Goal: Navigation & Orientation: Find specific page/section

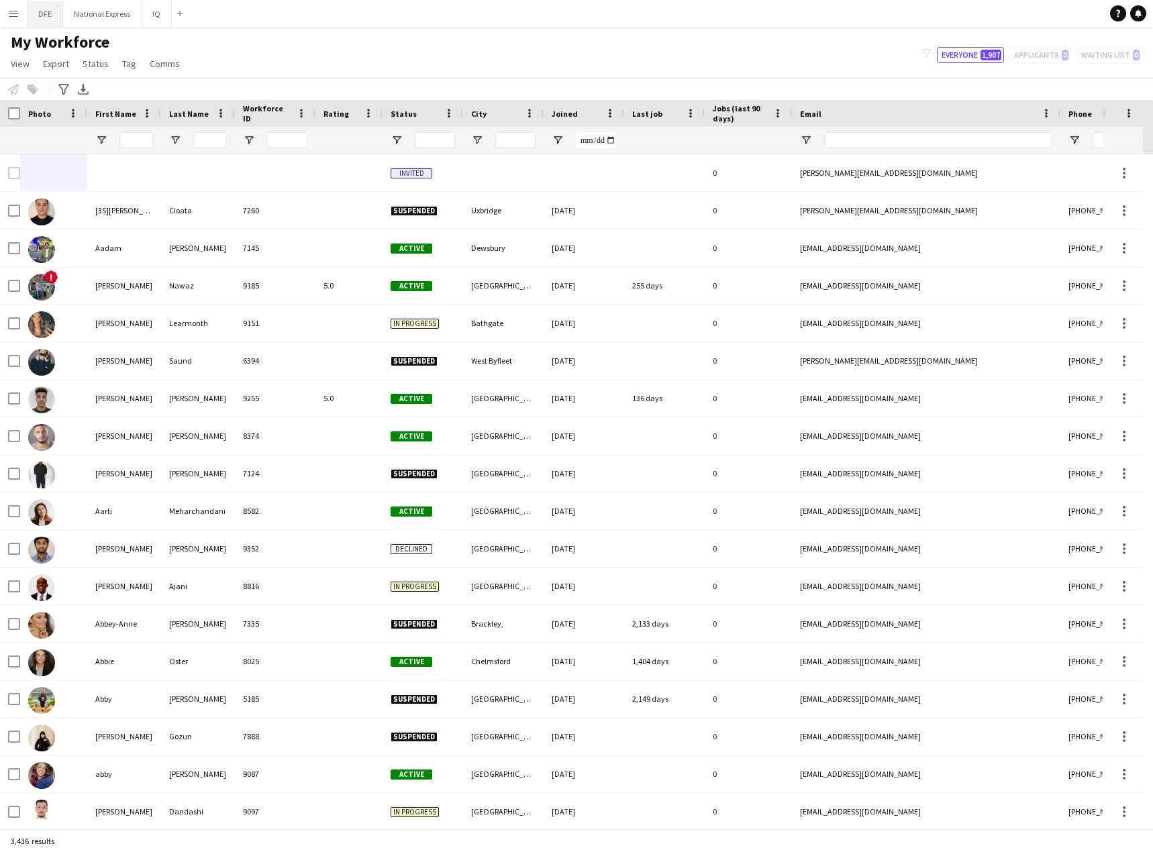
click at [42, 13] on button "DFE Close" at bounding box center [46, 14] width 36 height 26
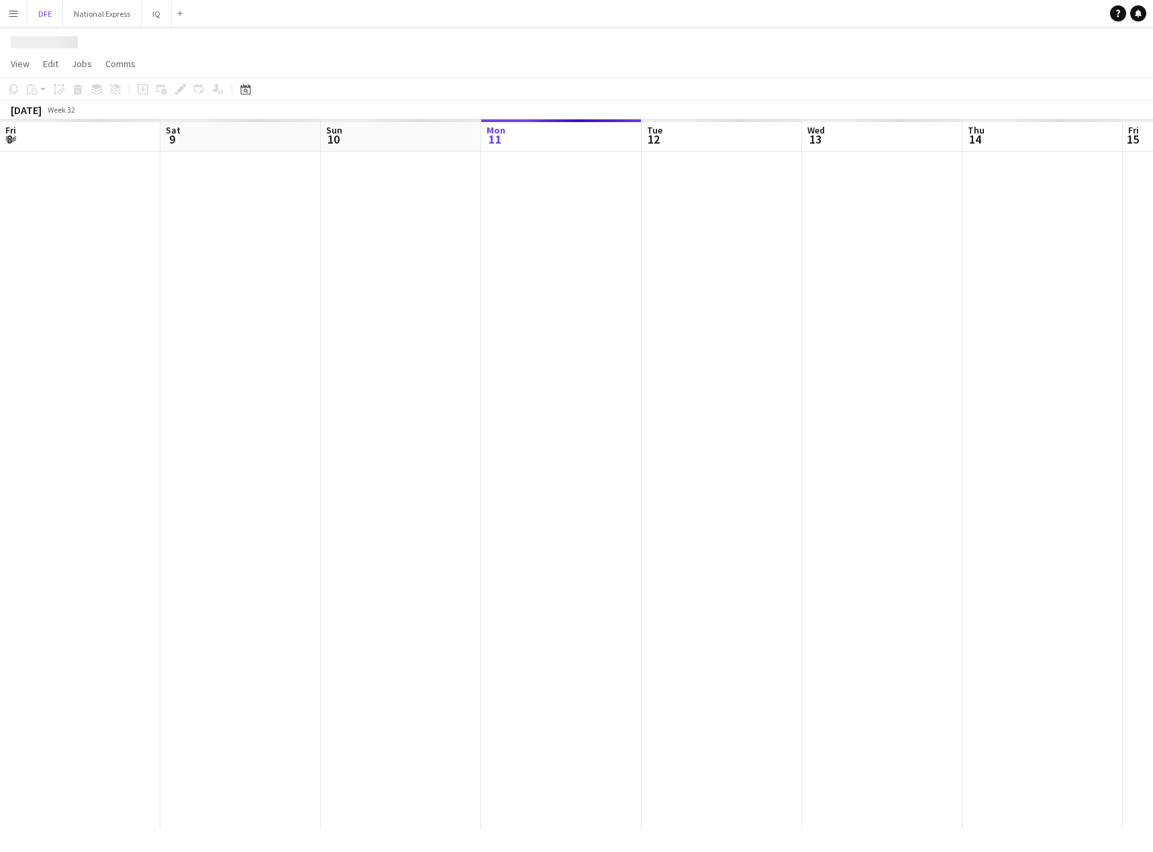
scroll to position [0, 321]
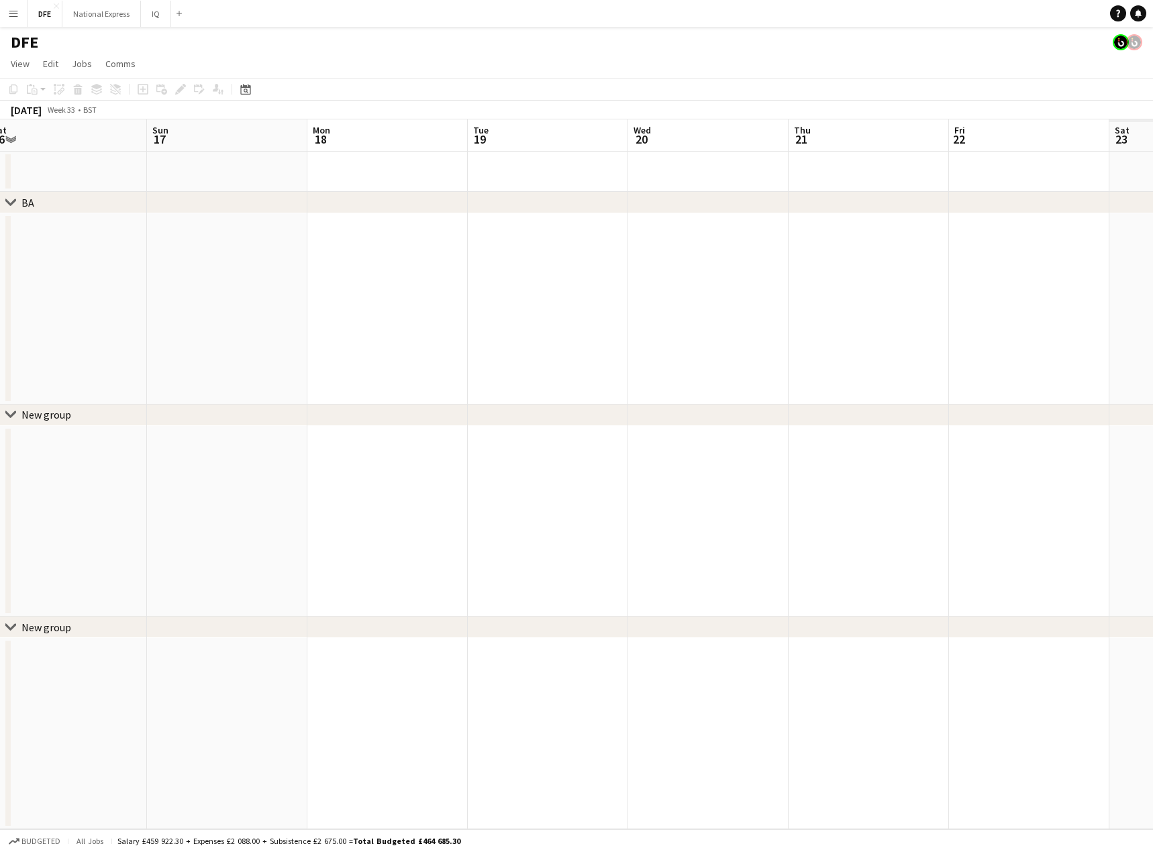
drag, startPoint x: 42, startPoint y: 272, endPoint x: 932, endPoint y: 278, distance: 890.3
click at [81, 268] on app-calendar-viewport "Tue 12 Wed 13 Thu 14 Fri 15 Sat 16 Sun 17 Mon 18 Tue 19 Wed 20 Thu 21 Fri 22 Sa…" at bounding box center [576, 474] width 1153 height 710
drag, startPoint x: 667, startPoint y: 283, endPoint x: 372, endPoint y: 258, distance: 295.6
click at [269, 274] on app-calendar-viewport "Tue 12 Wed 13 Thu 14 Fri 15 Sat 16 Sun 17 Mon 18 Tue 19 Wed 20 Thu 21 Fri 22 Sa…" at bounding box center [576, 474] width 1153 height 710
drag, startPoint x: 900, startPoint y: 319, endPoint x: 245, endPoint y: 348, distance: 656.1
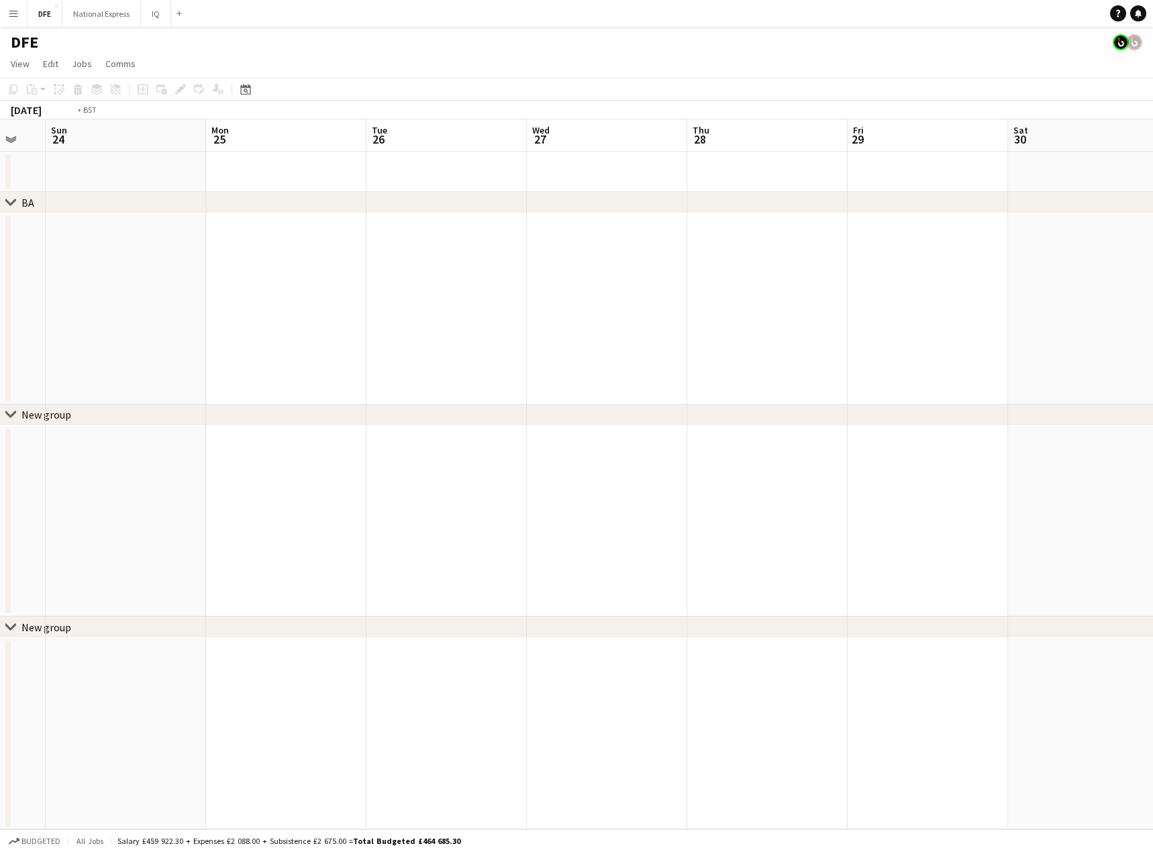
click at [245, 348] on app-calendar-viewport "Thu 21 Fri 22 Sat 23 Sun 24 Mon 25 Tue 26 Wed 27 Thu 28 Fri 29 Sat 30 Sun 31 Mo…" at bounding box center [576, 474] width 1153 height 710
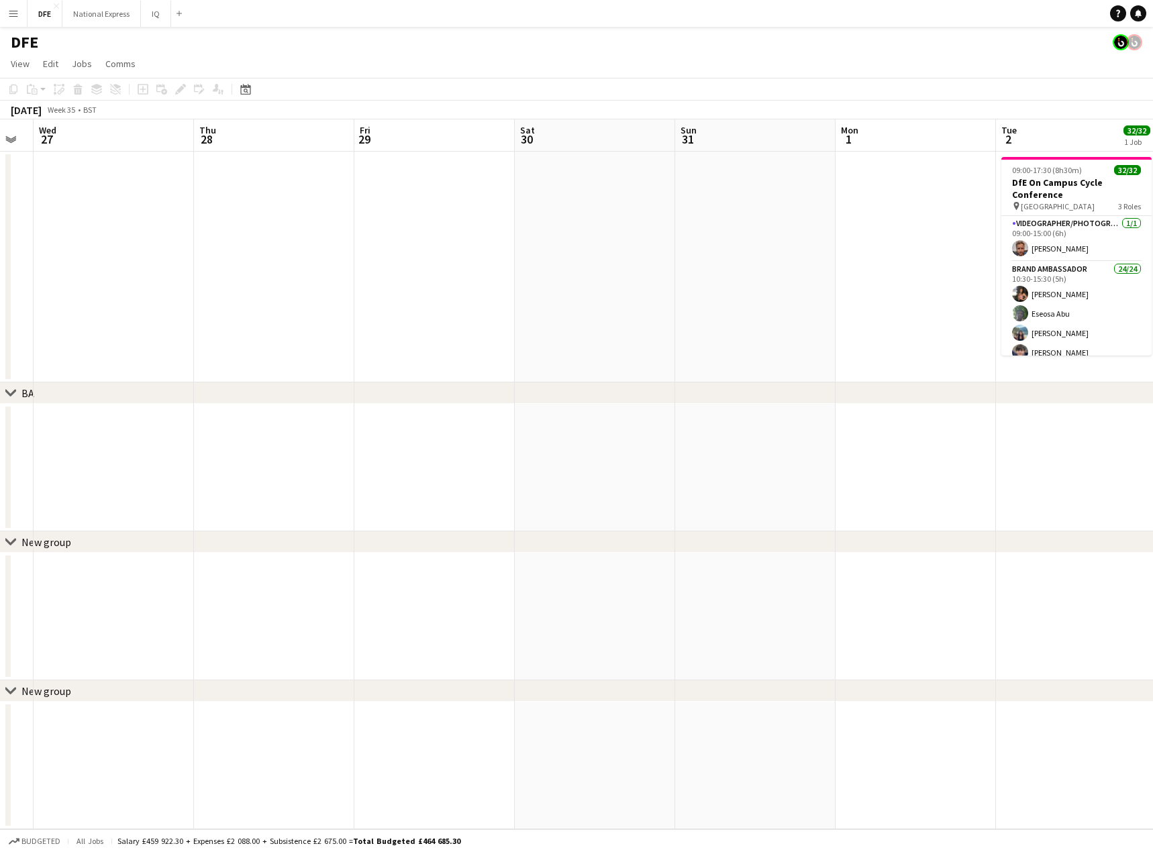
drag, startPoint x: 30, startPoint y: 386, endPoint x: 635, endPoint y: 342, distance: 606.8
click at [10, 386] on div "chevron-right BA chevron-right New group chevron-right New group Sat 23 Sun 24 …" at bounding box center [576, 474] width 1153 height 710
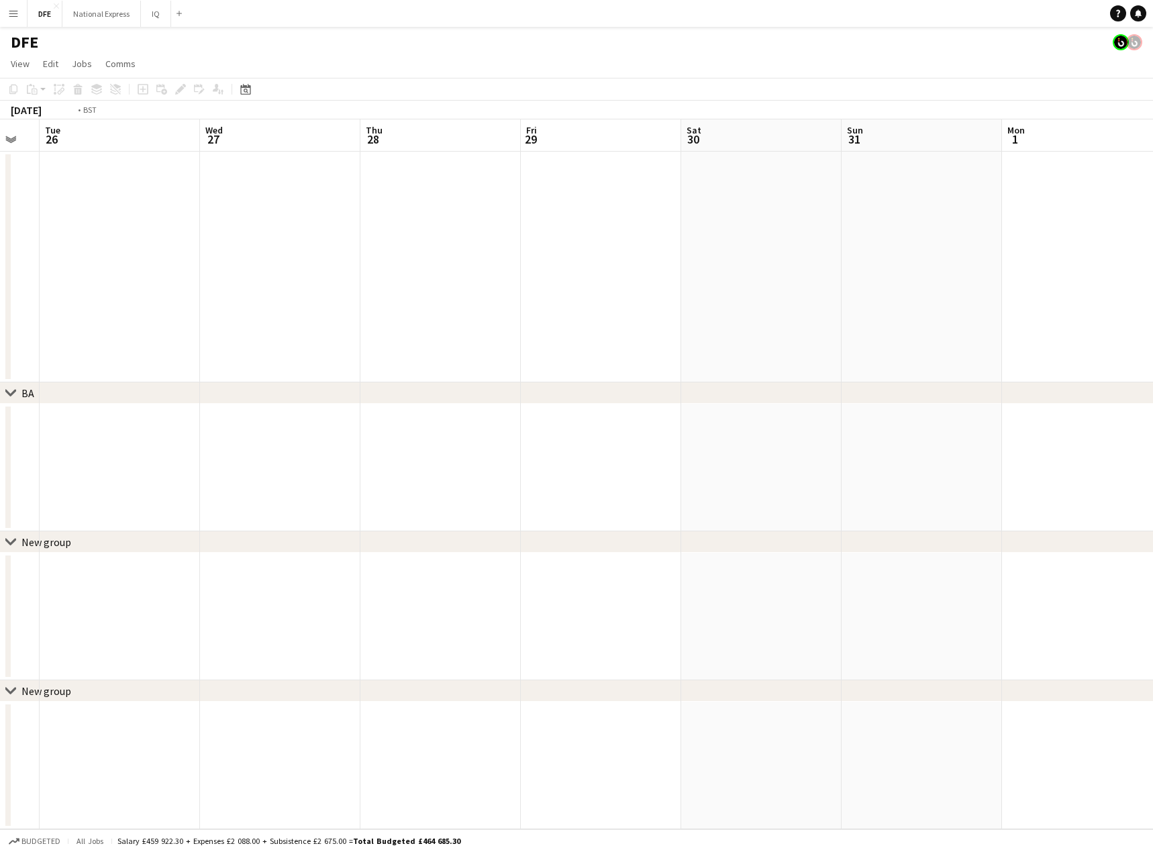
drag, startPoint x: 990, startPoint y: 343, endPoint x: -80, endPoint y: 378, distance: 1070.7
click at [0, 378] on html "Menu Boards Boards Boards All jobs Status Workforce Workforce My Workforce Recr…" at bounding box center [576, 426] width 1153 height 852
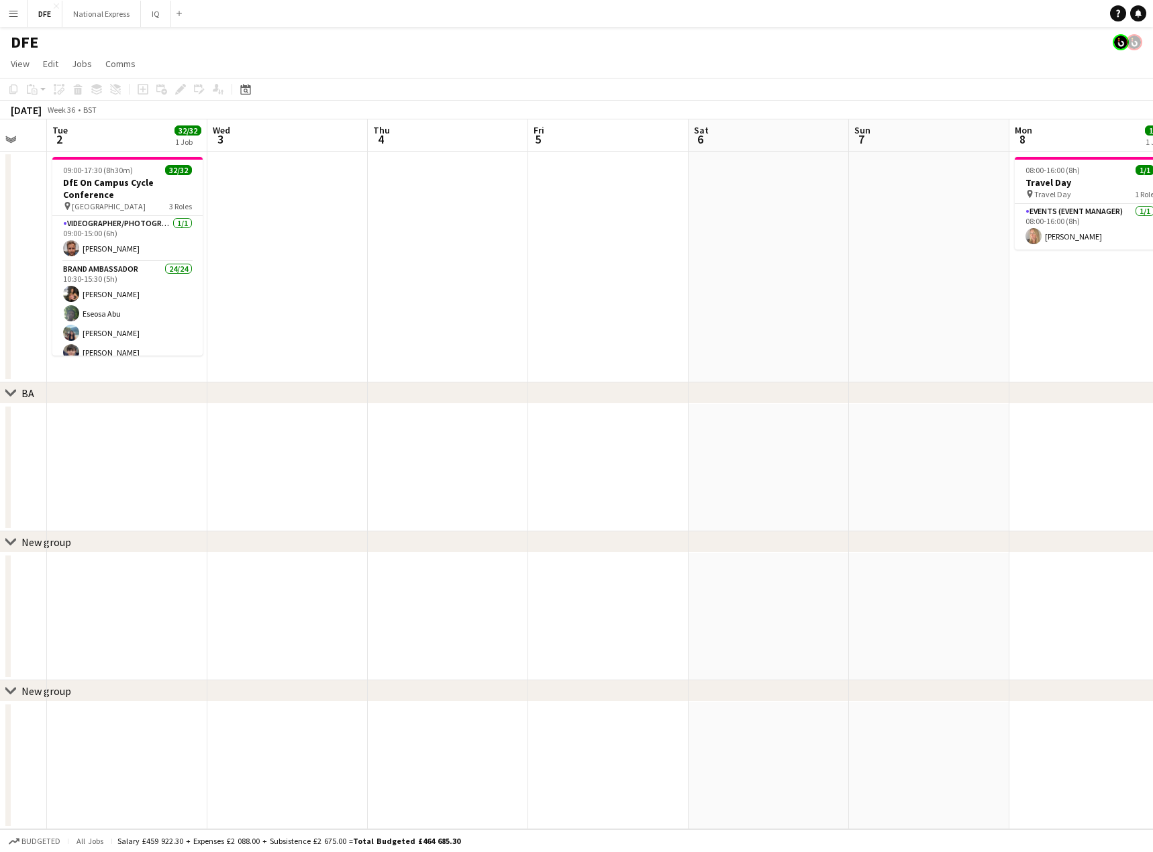
drag, startPoint x: 949, startPoint y: 256, endPoint x: -205, endPoint y: 274, distance: 1154.1
click at [0, 274] on html "Menu Boards Boards Boards All jobs Status Workforce Workforce My Workforce Recr…" at bounding box center [576, 426] width 1153 height 852
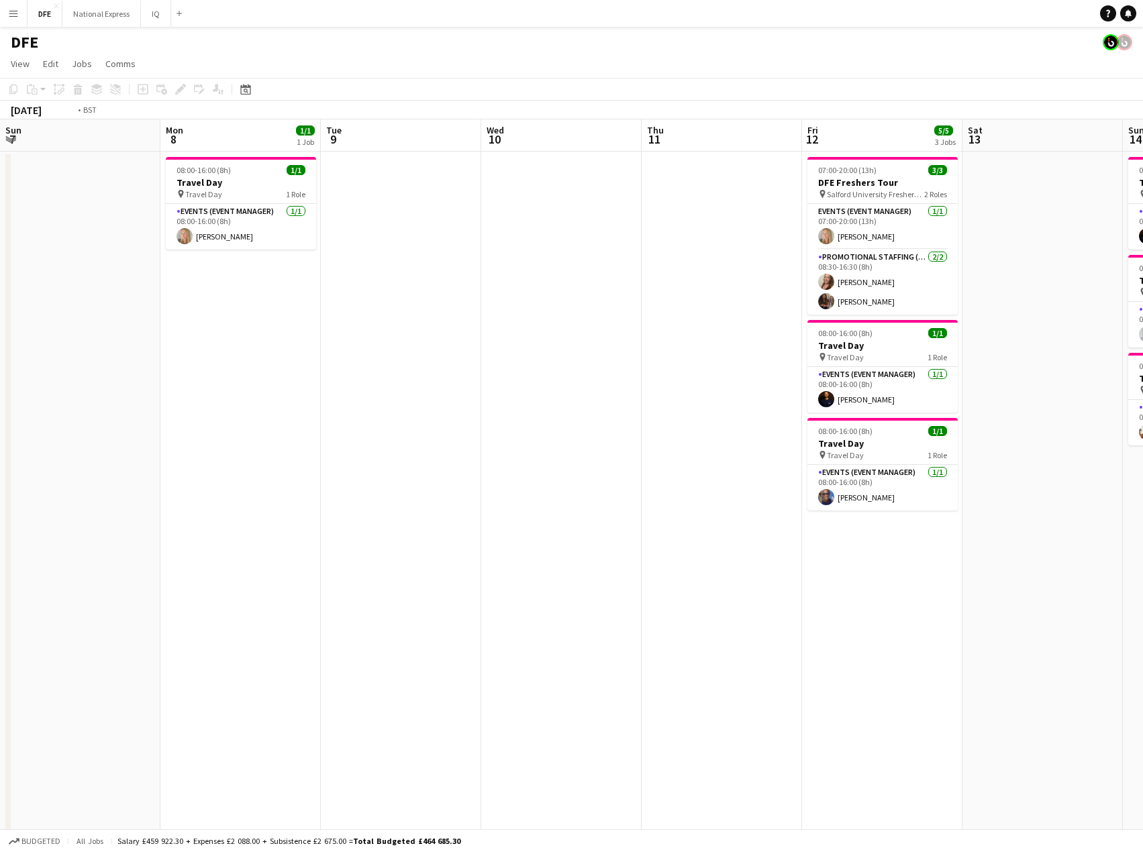
drag, startPoint x: 819, startPoint y: 287, endPoint x: -204, endPoint y: 339, distance: 1024.5
click at [0, 339] on html "Menu Boards Boards Boards All jobs Status Workforce Workforce My Workforce Recr…" at bounding box center [571, 685] width 1143 height 1371
